Goal: Information Seeking & Learning: Learn about a topic

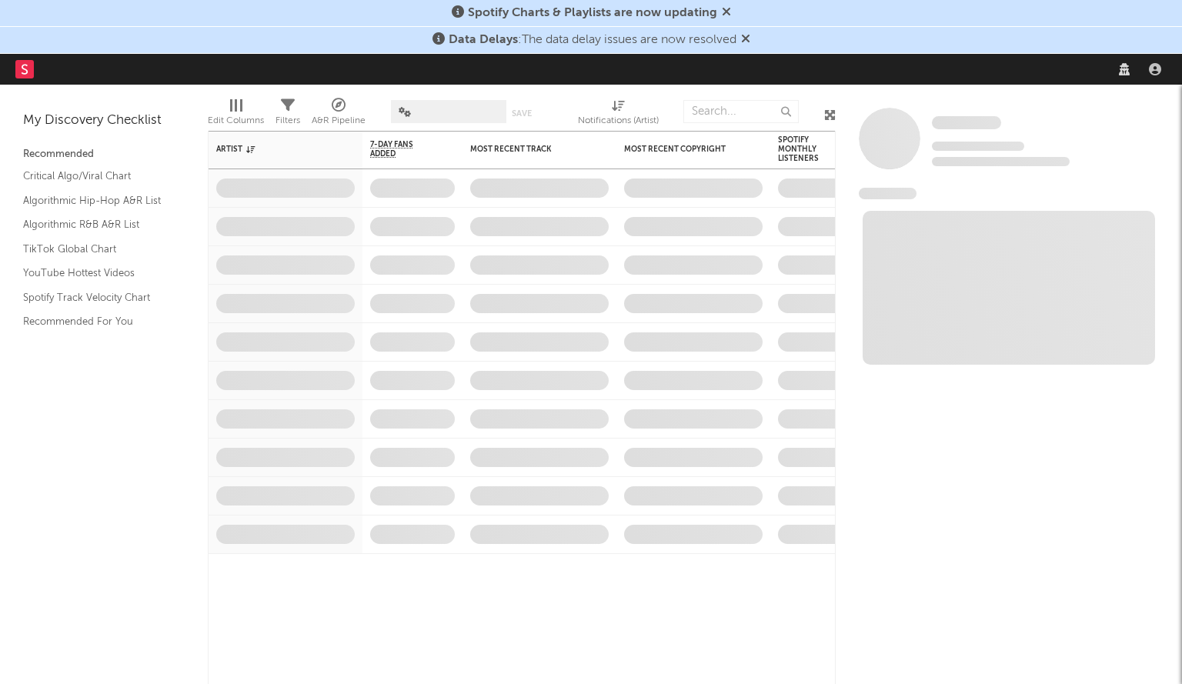
click at [961, 73] on nav "Dashboard Discovery Assistant Charts Leads" at bounding box center [591, 69] width 1182 height 31
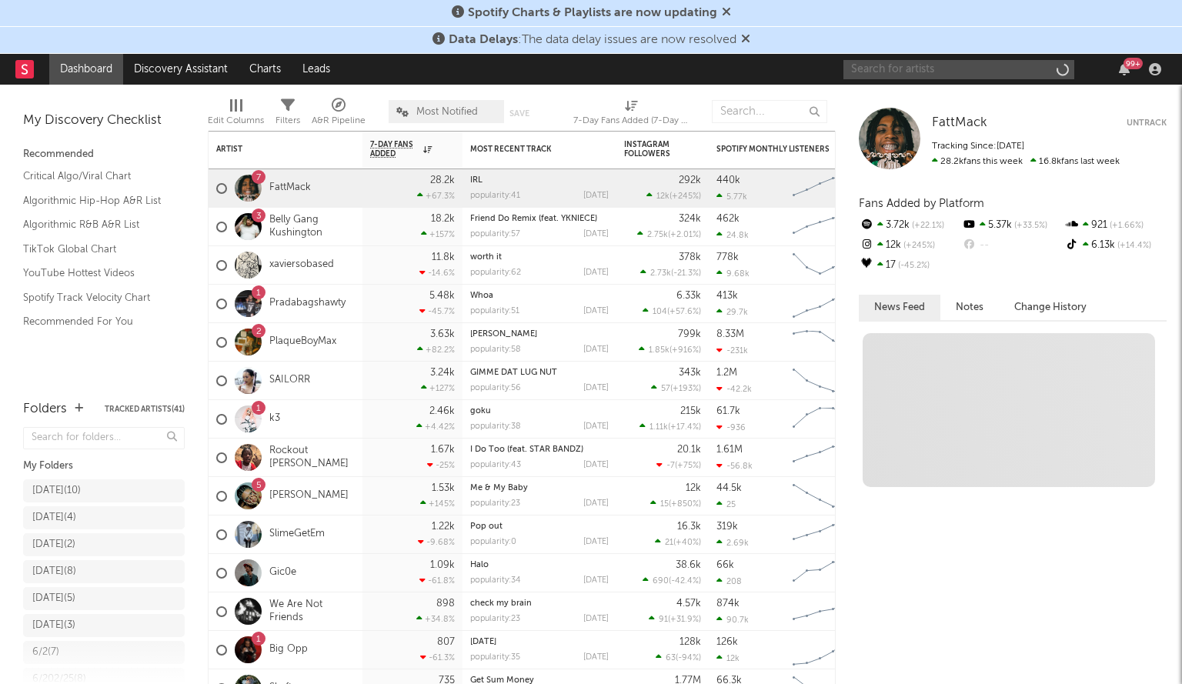
click at [934, 72] on input "text" at bounding box center [958, 69] width 231 height 19
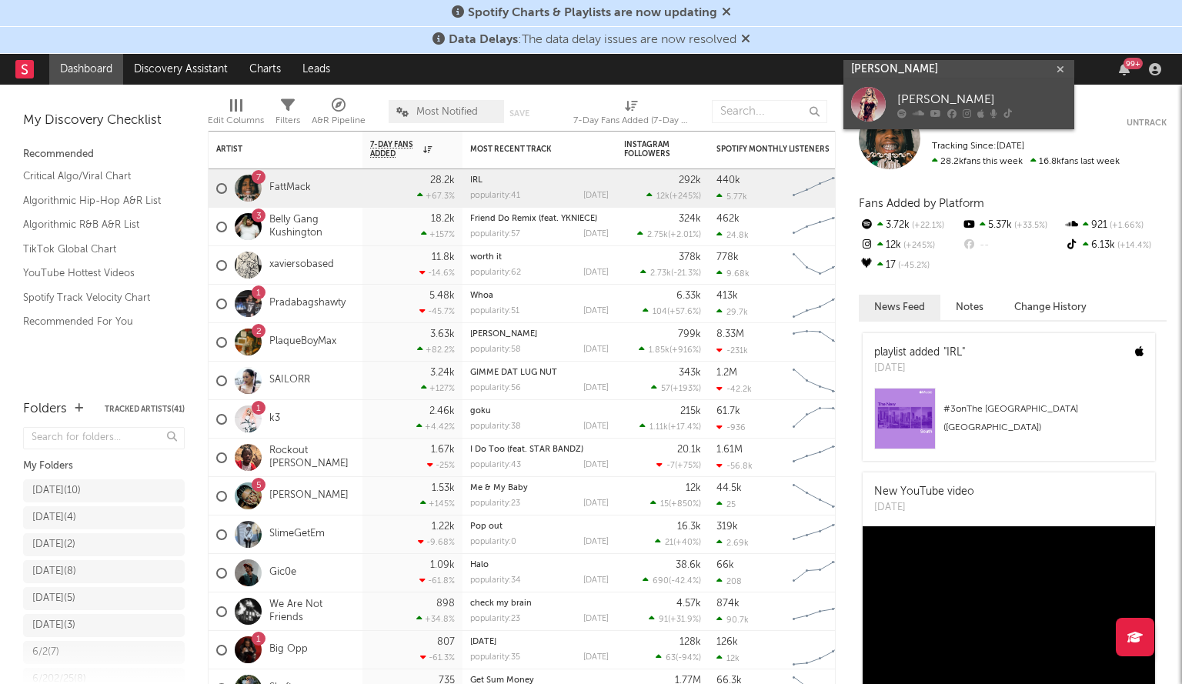
type input "[PERSON_NAME]"
click at [911, 110] on div at bounding box center [981, 112] width 169 height 9
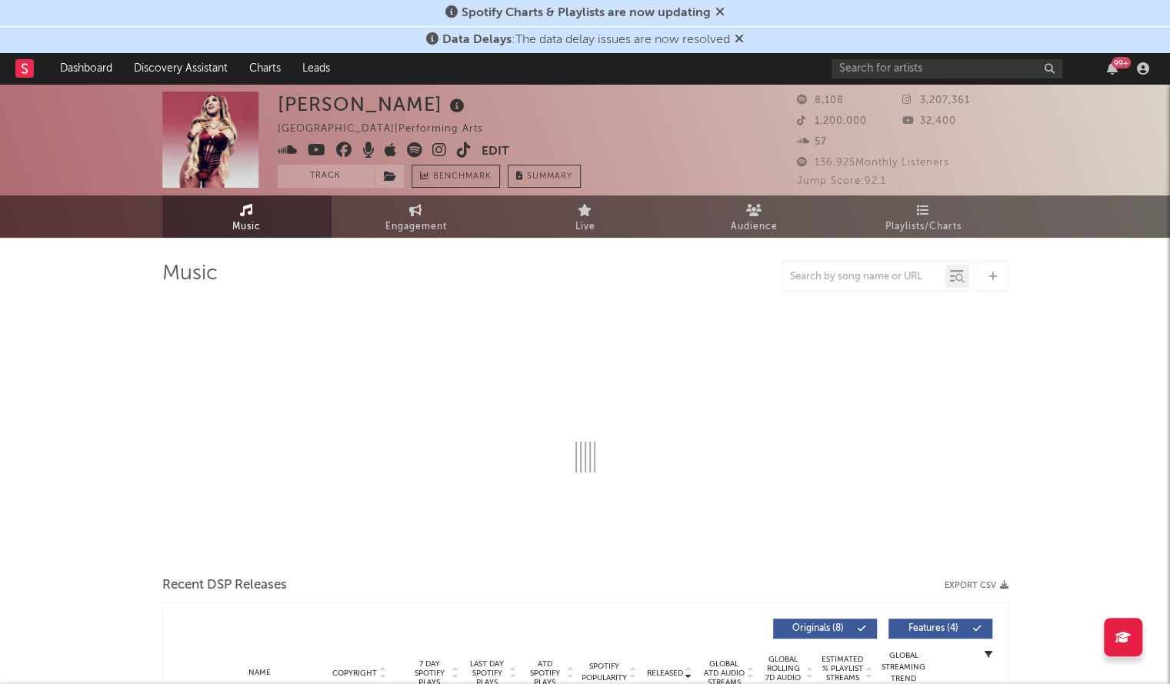
select select "1w"
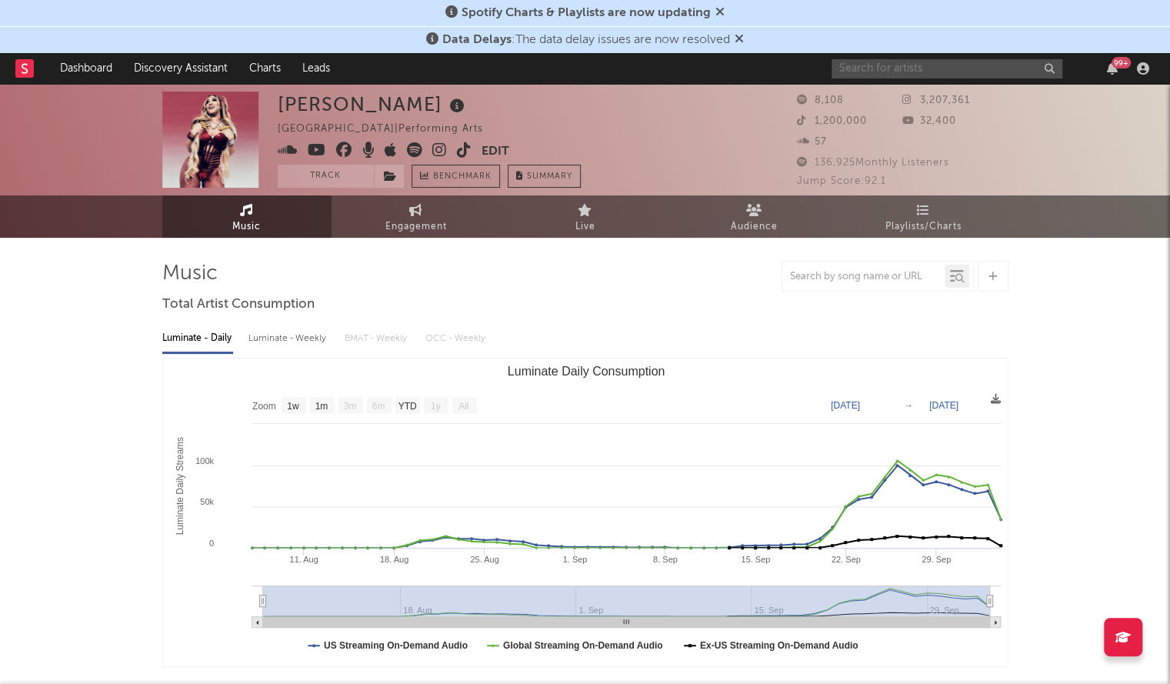
click at [912, 72] on input "text" at bounding box center [947, 68] width 231 height 19
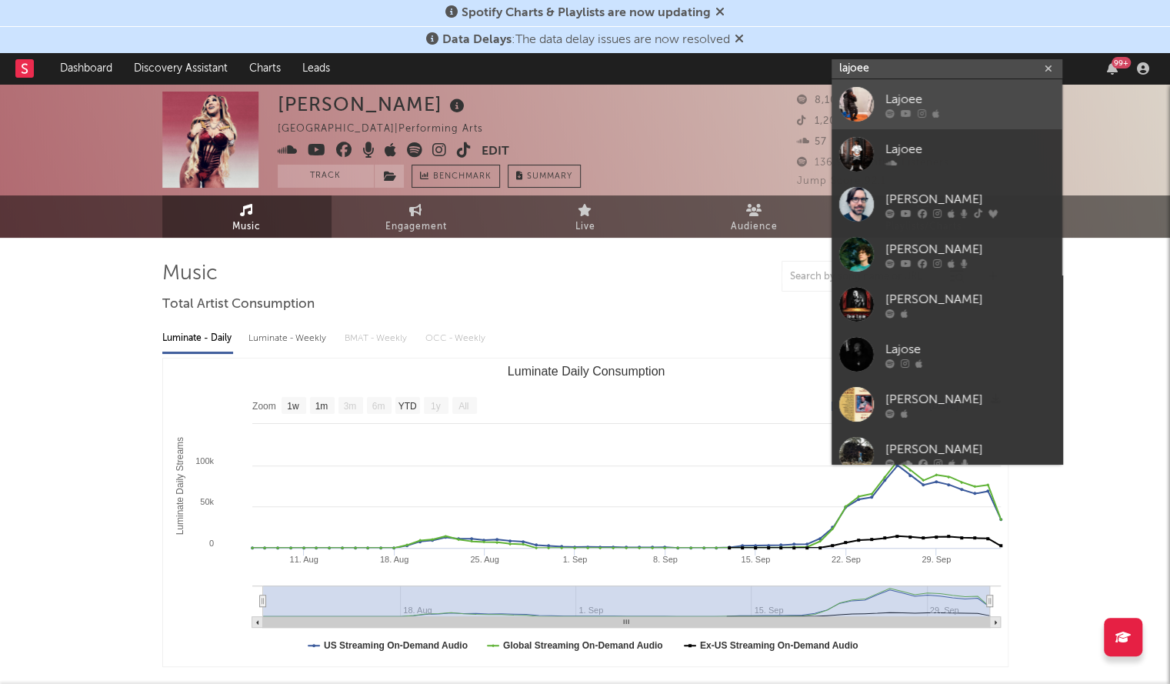
type input "lajoee"
click at [921, 102] on div "Lajoee" at bounding box center [970, 99] width 169 height 18
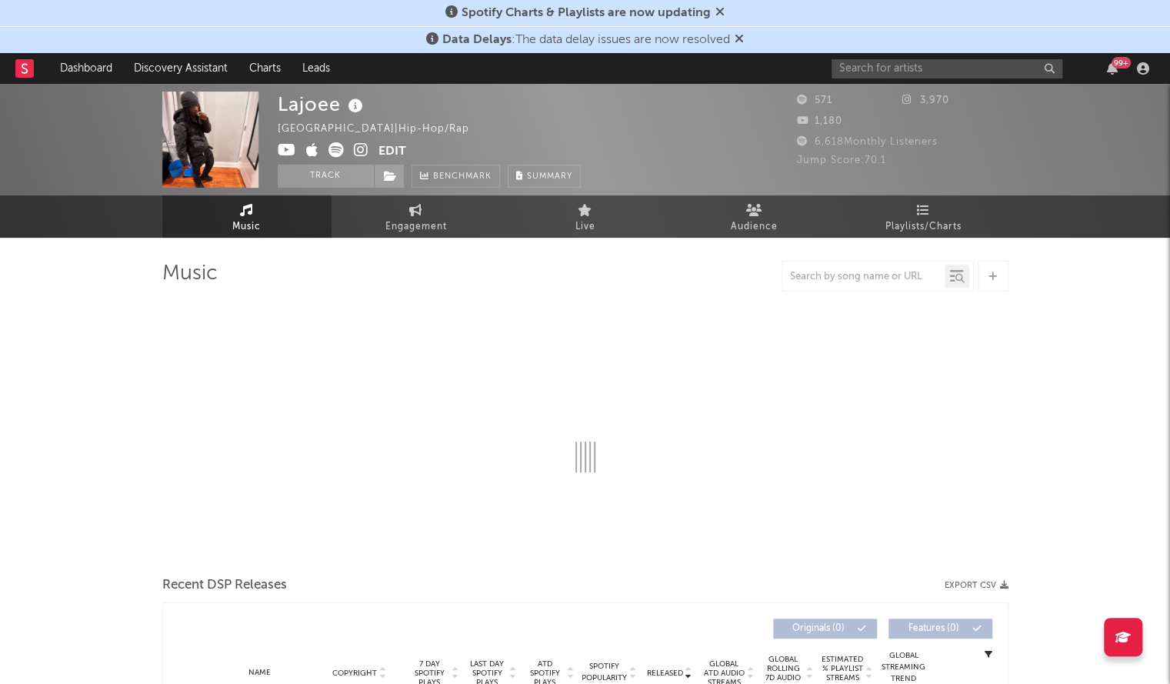
select select "6m"
